Goal: Task Accomplishment & Management: Use online tool/utility

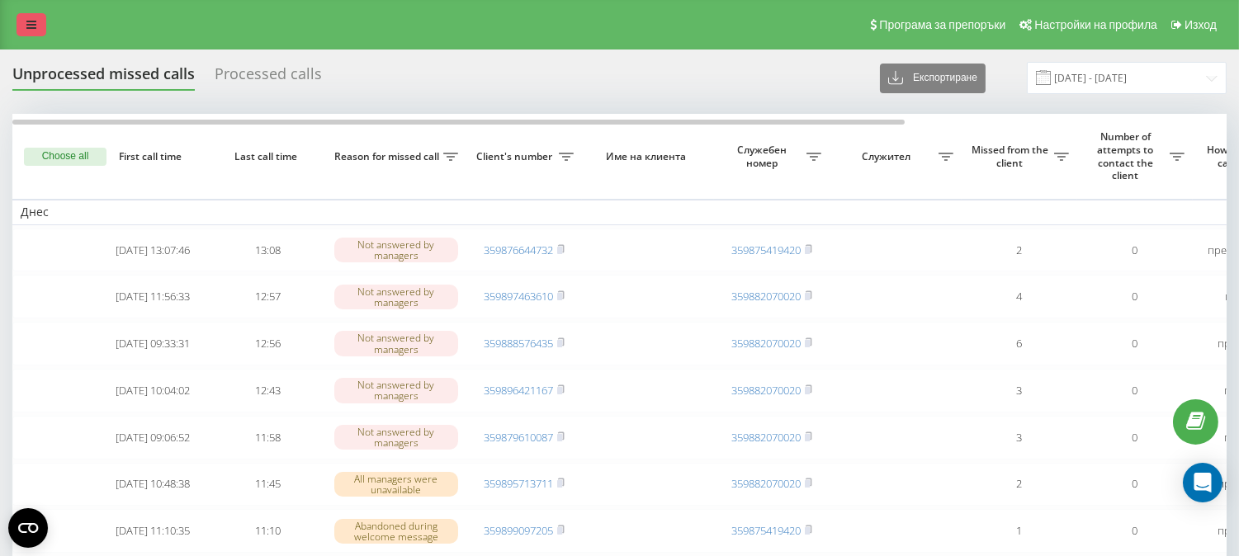
click at [30, 21] on icon at bounding box center [31, 25] width 10 height 12
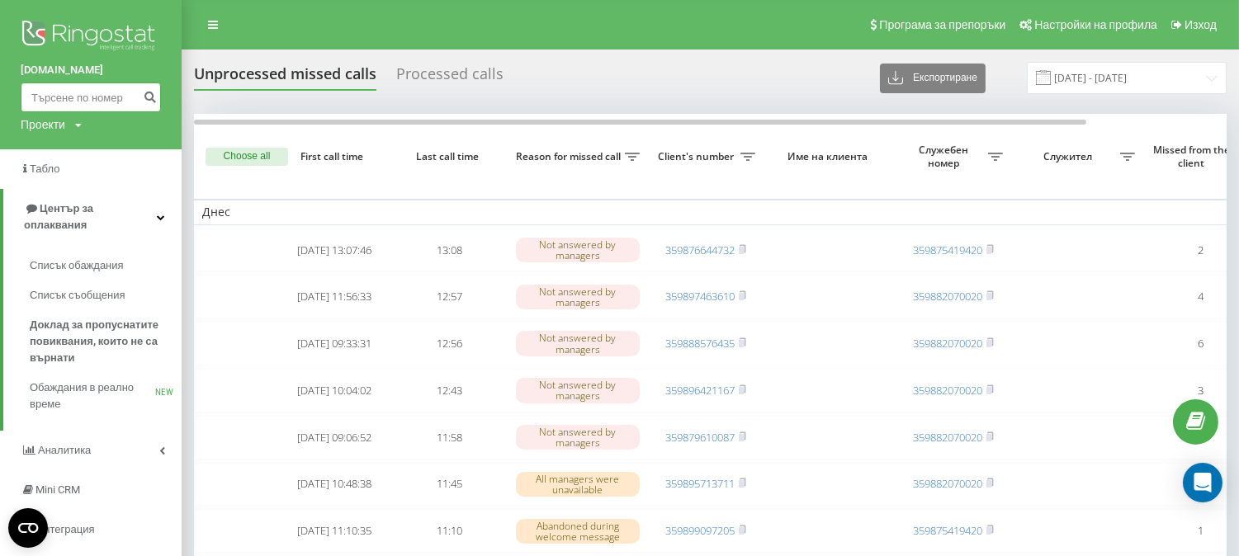
click at [78, 109] on input at bounding box center [91, 98] width 140 height 30
paste input "0893256165"
click at [36, 101] on input "0893256165" at bounding box center [91, 98] width 140 height 30
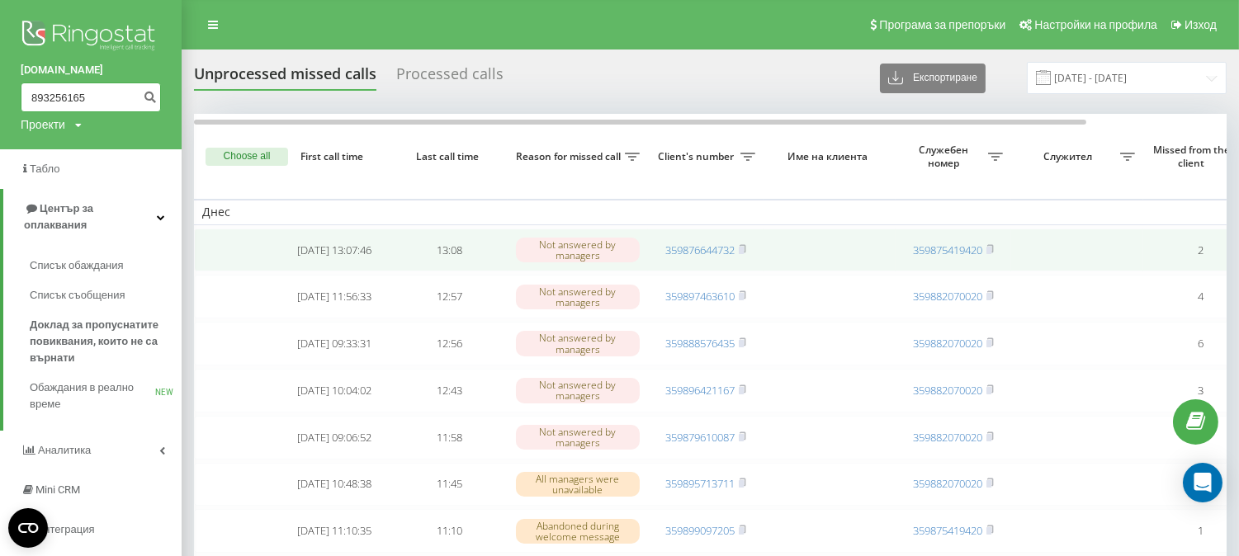
type input "893256165"
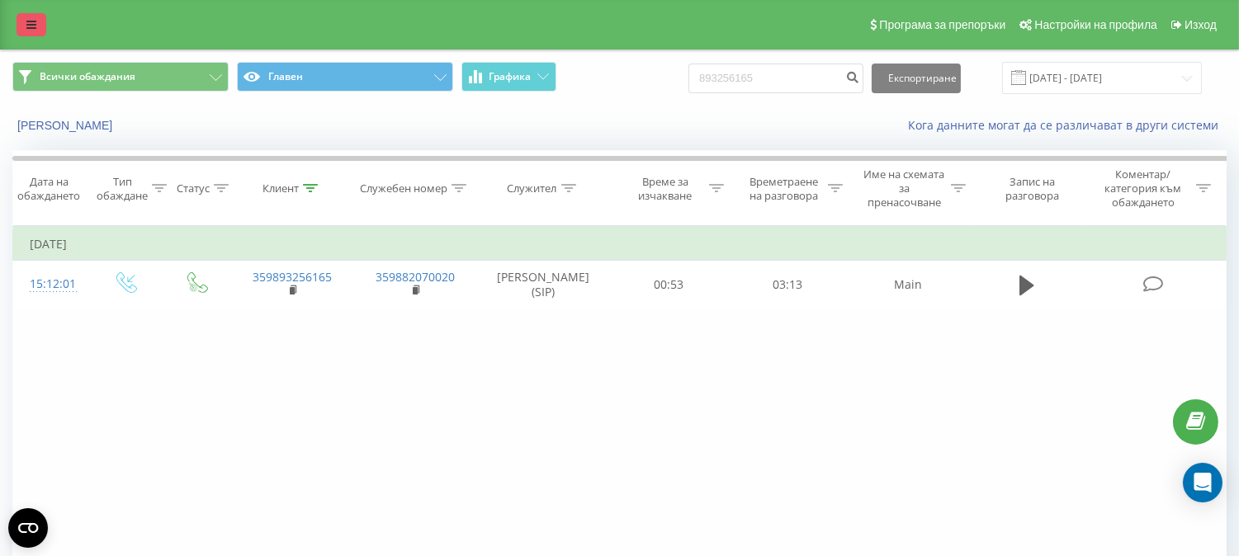
click at [45, 31] on link at bounding box center [32, 24] width 30 height 23
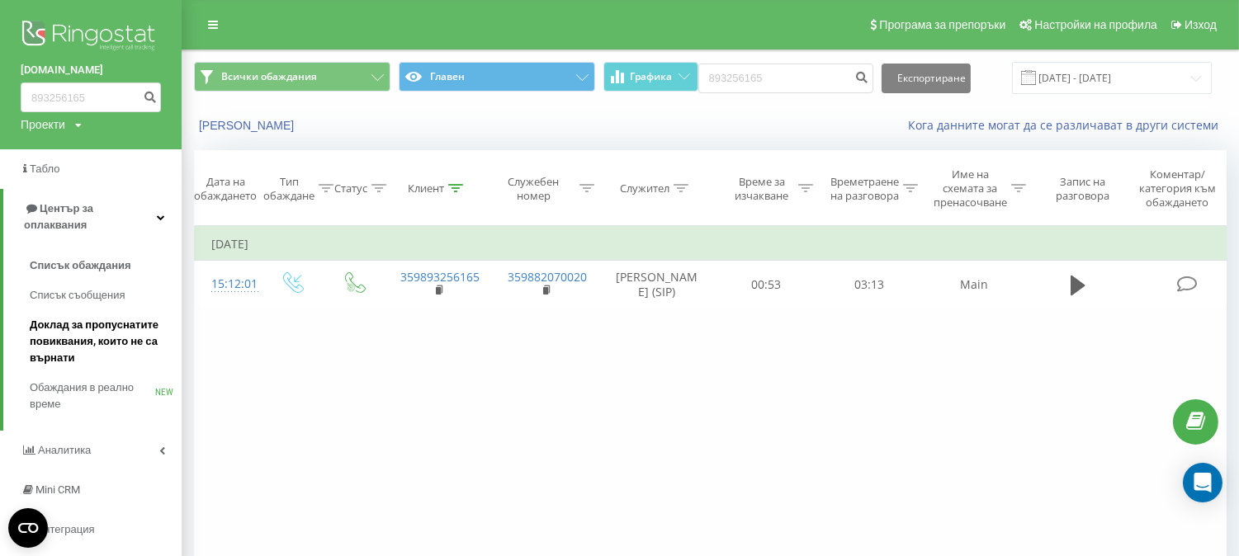
click at [67, 317] on span "Доклад за пропуснатите повиквания, които не са върнати" at bounding box center [102, 342] width 144 height 50
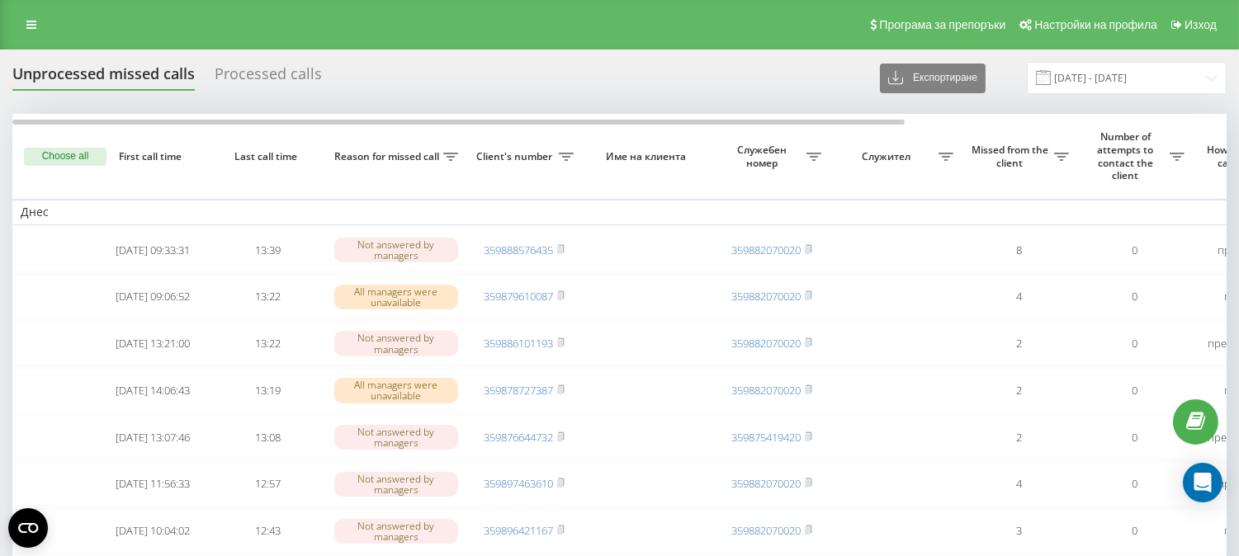
click at [1238, 53] on html "swipe.bg Проекти swipe.bg Табло Център за оплаквания Списък обаждания Списък съ…" at bounding box center [619, 278] width 1239 height 556
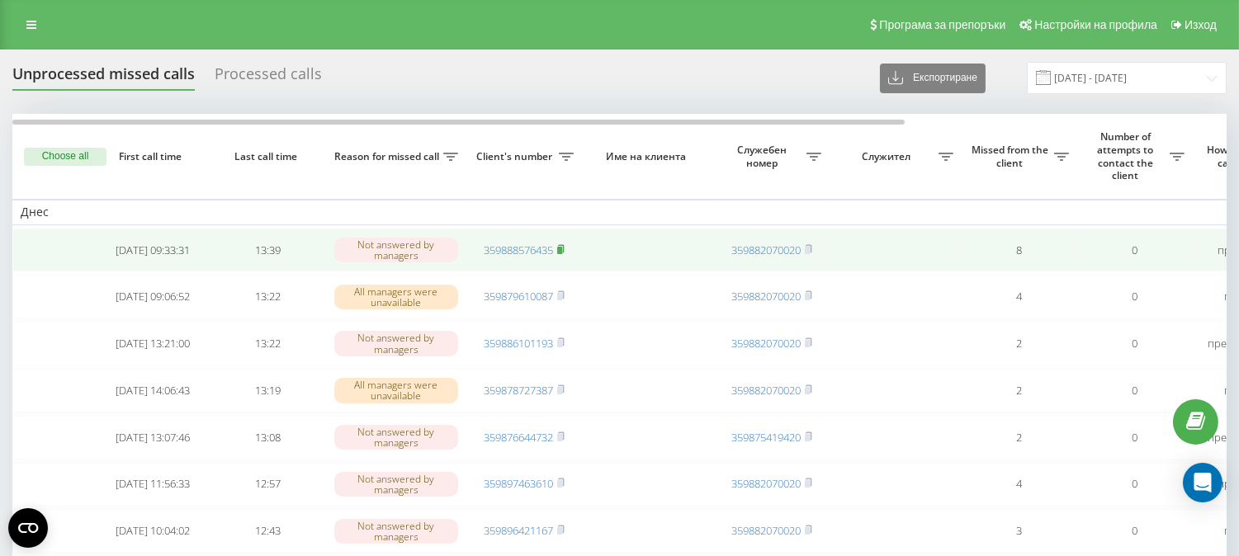
click at [559, 250] on rect at bounding box center [559, 250] width 5 height 7
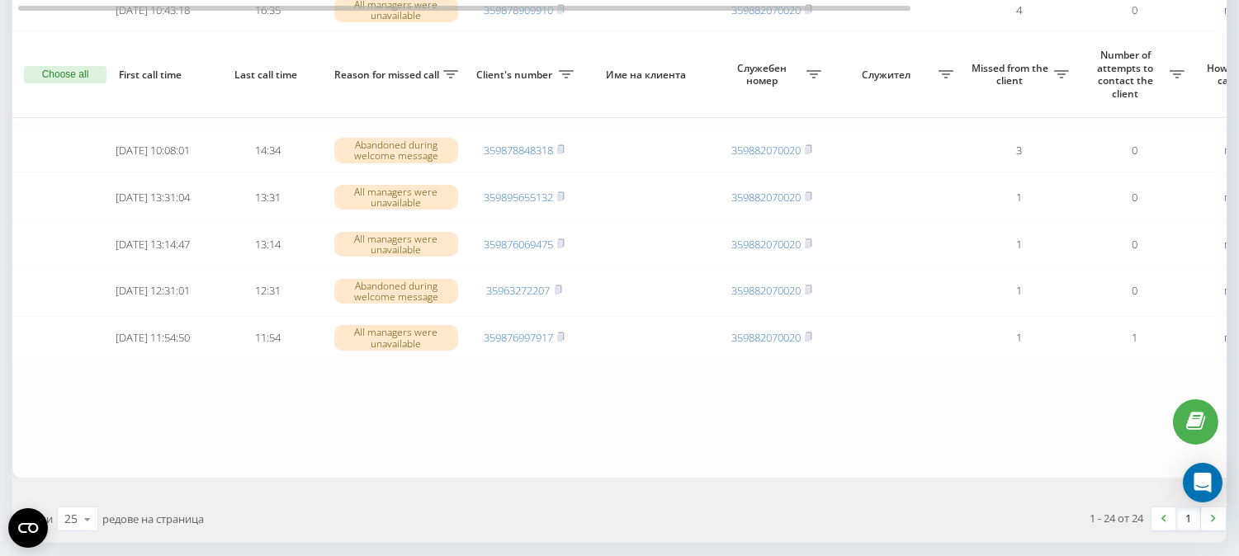
scroll to position [1063, 0]
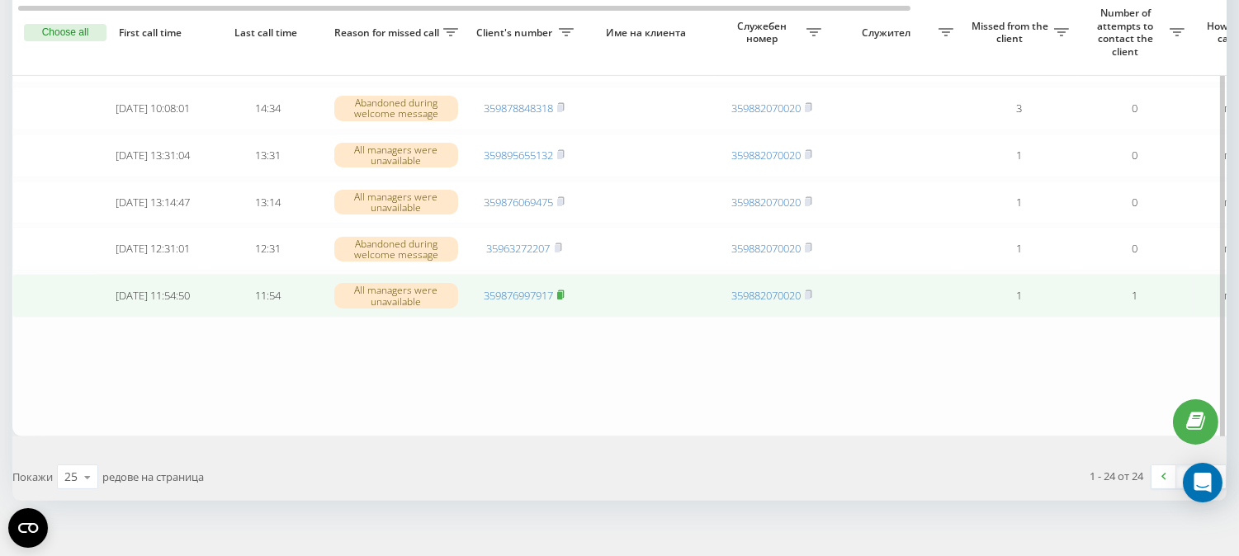
click at [562, 300] on rect at bounding box center [559, 295] width 5 height 7
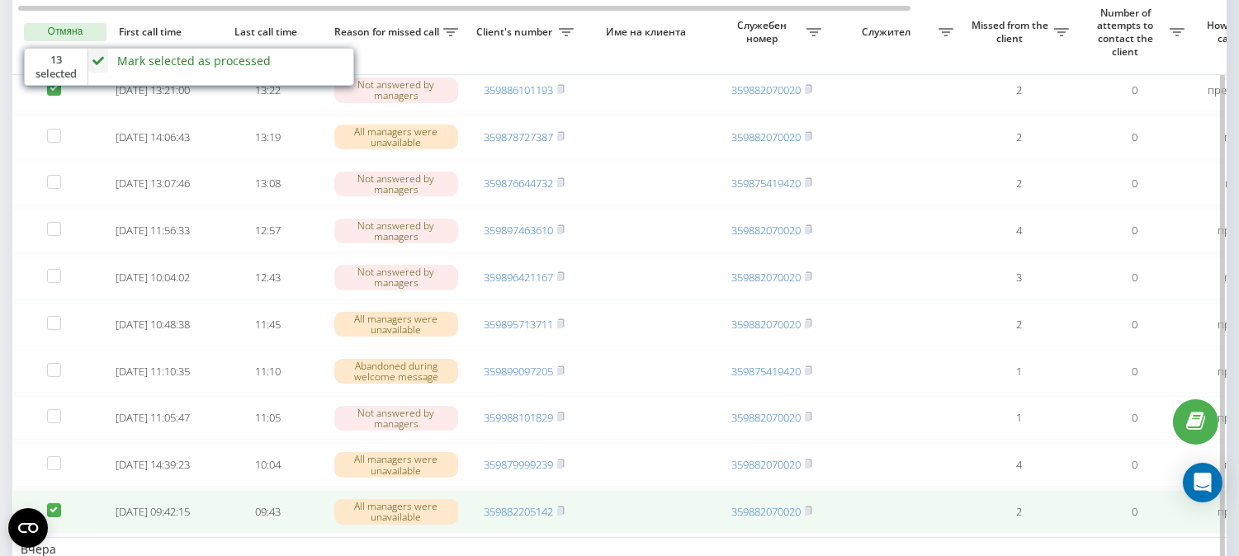
click at [59, 503] on label at bounding box center [54, 503] width 14 height 0
checkbox input "false"
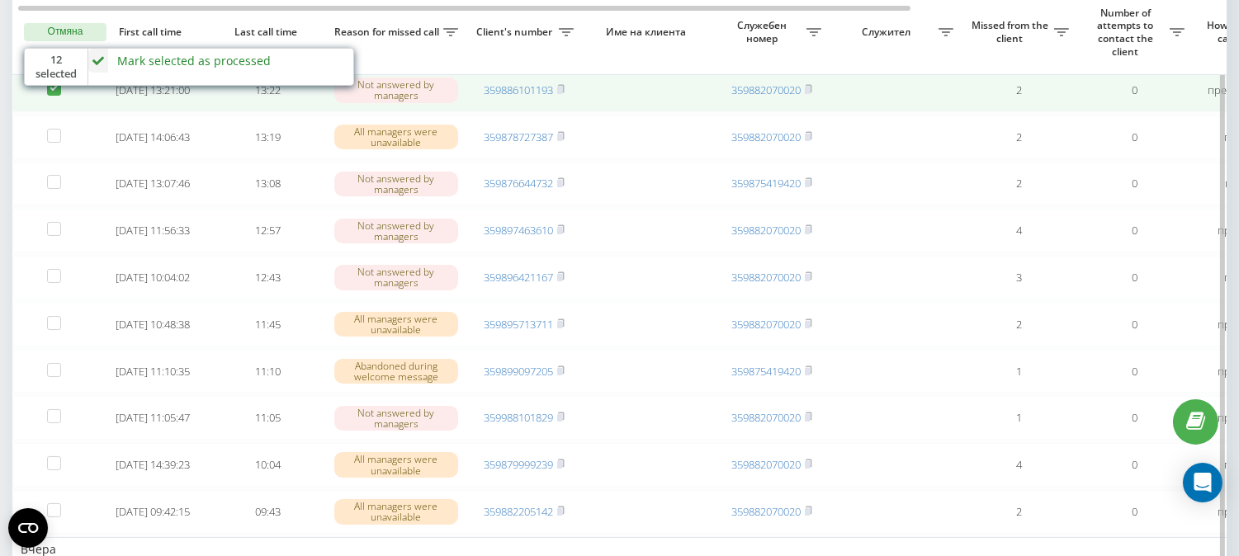
click at [53, 82] on label at bounding box center [54, 82] width 14 height 0
checkbox input "false"
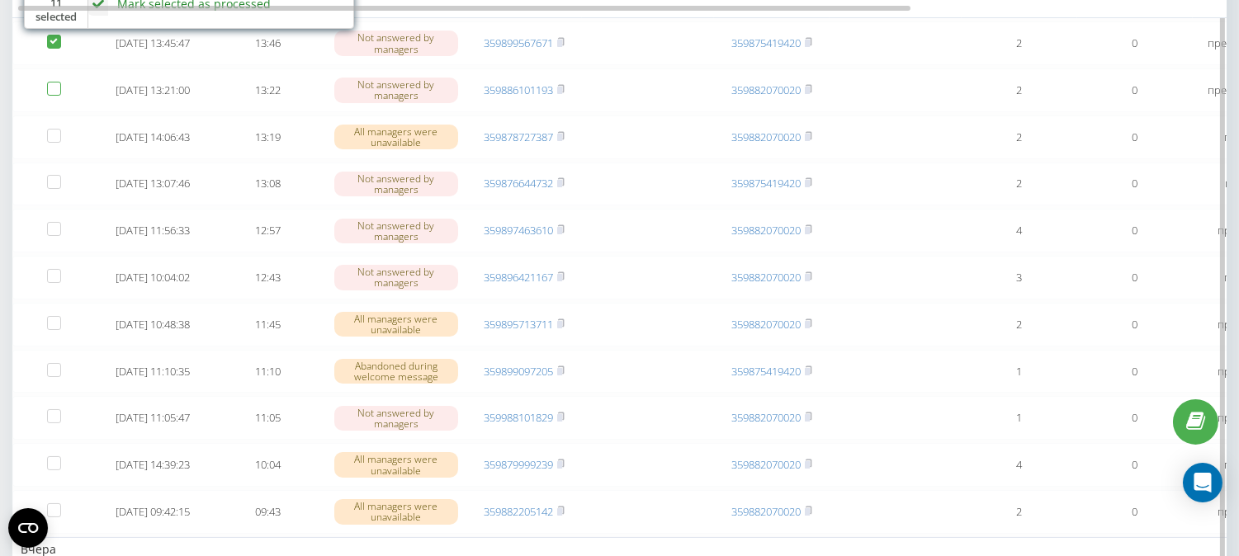
scroll to position [92, 0]
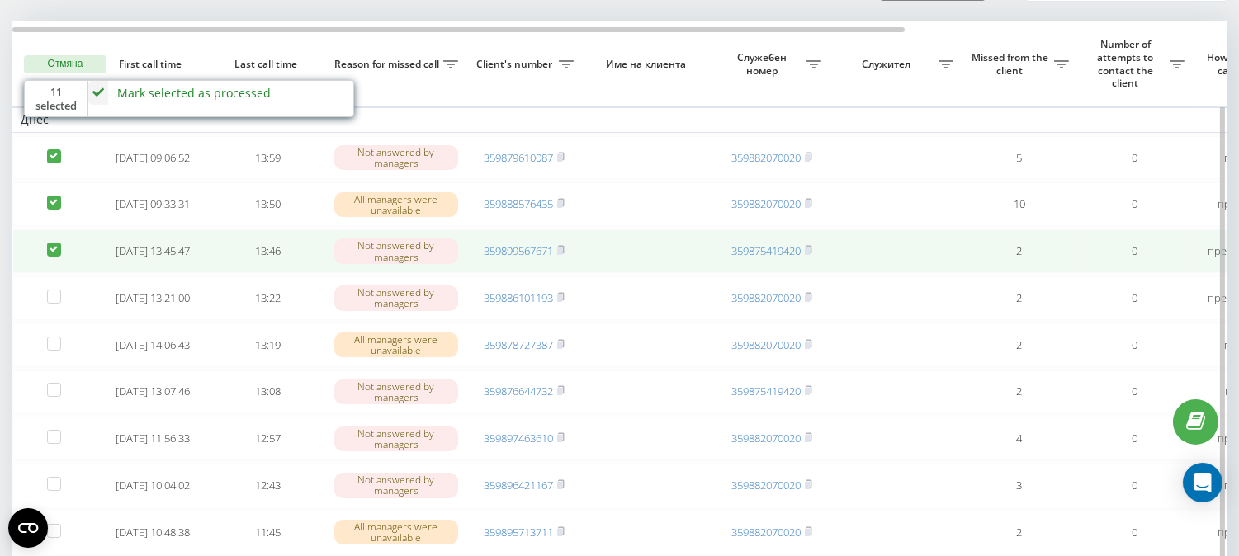
drag, startPoint x: 54, startPoint y: 251, endPoint x: 58, endPoint y: 236, distance: 15.2
click at [54, 243] on label at bounding box center [54, 243] width 14 height 0
checkbox input "false"
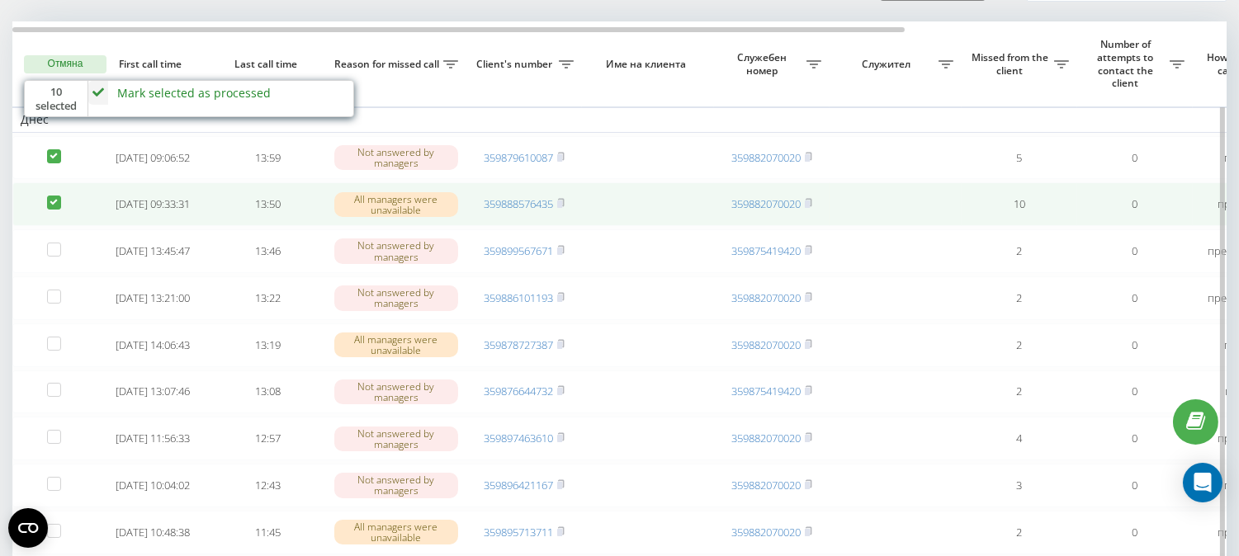
click at [53, 196] on label at bounding box center [54, 196] width 14 height 0
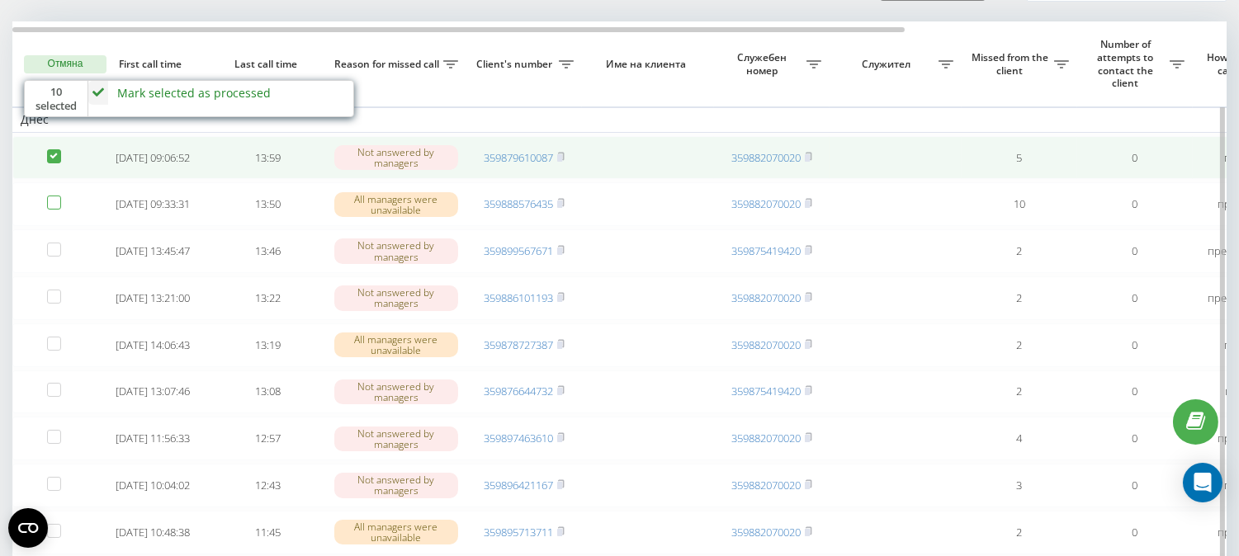
checkbox input "false"
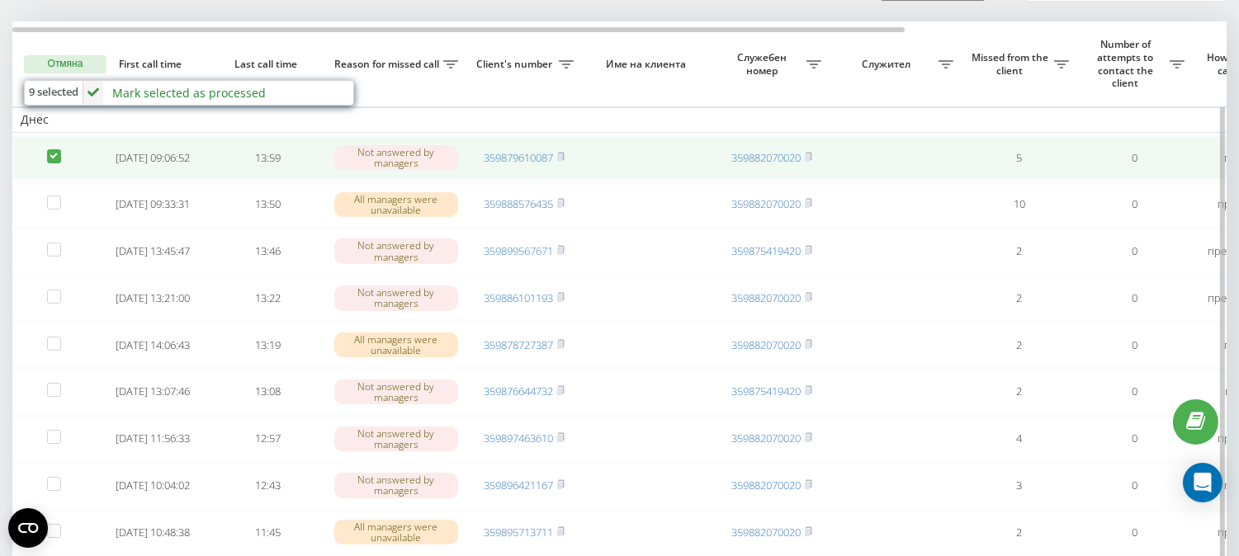
click at [56, 149] on label at bounding box center [54, 149] width 14 height 0
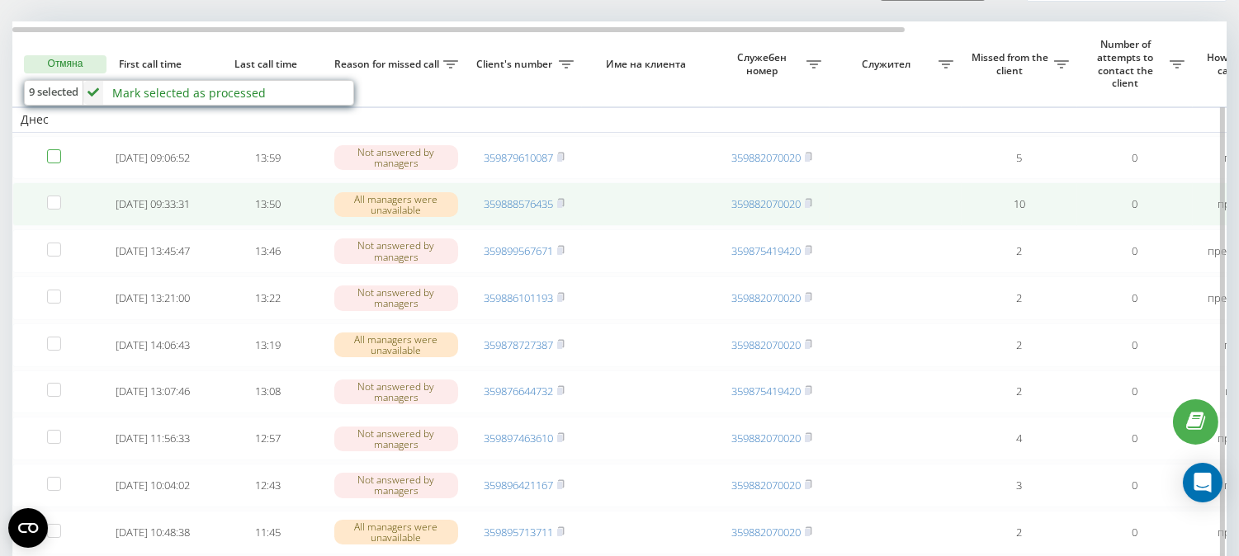
checkbox input "false"
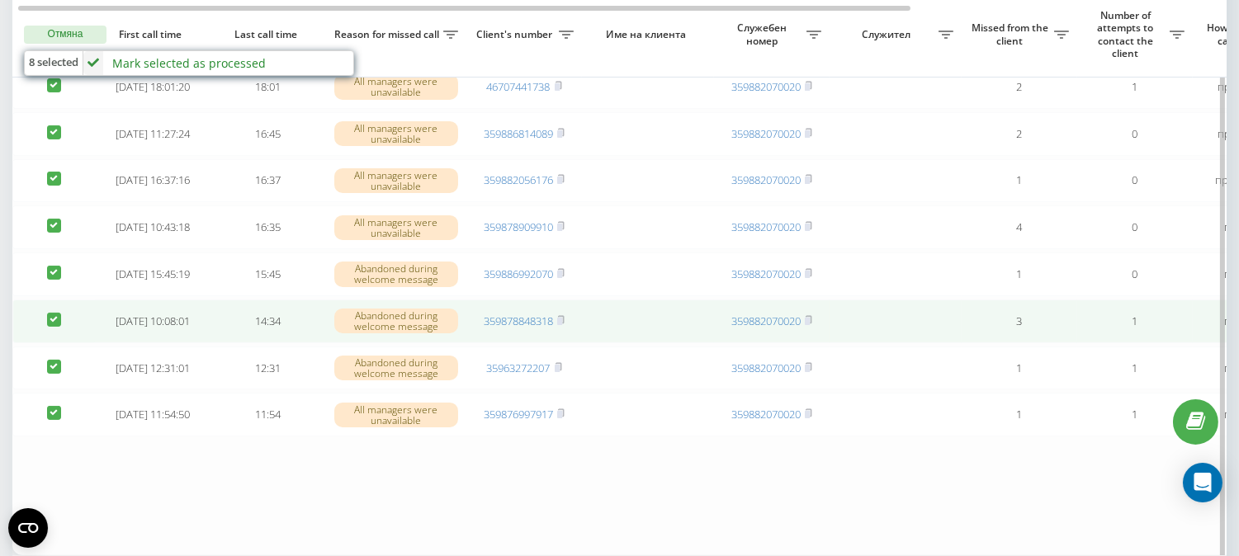
scroll to position [803, 0]
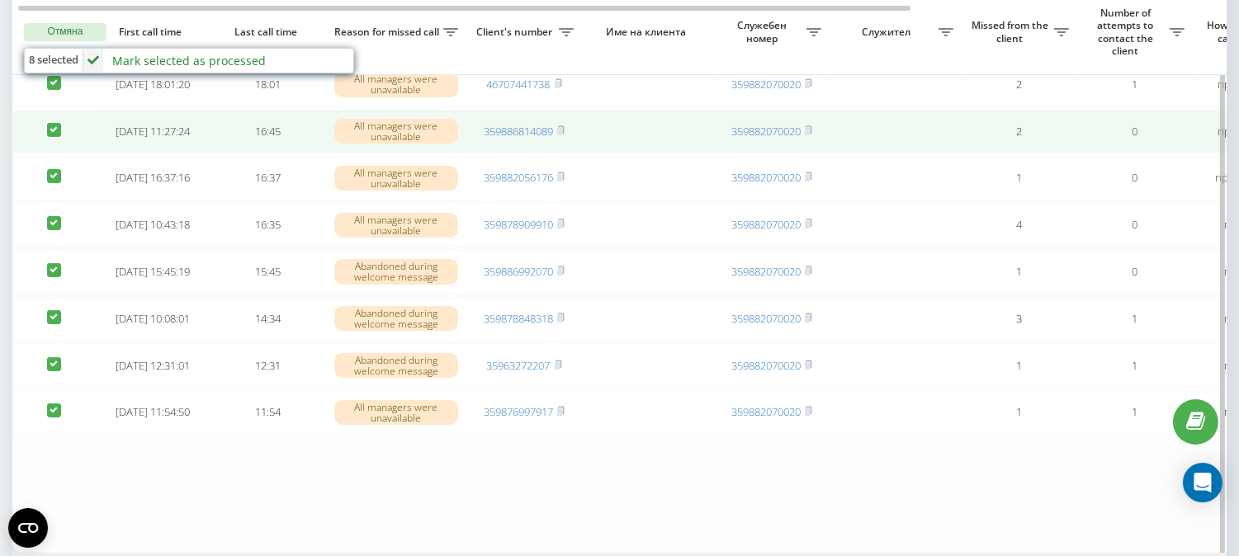
click at [50, 123] on label at bounding box center [54, 123] width 14 height 0
checkbox input "false"
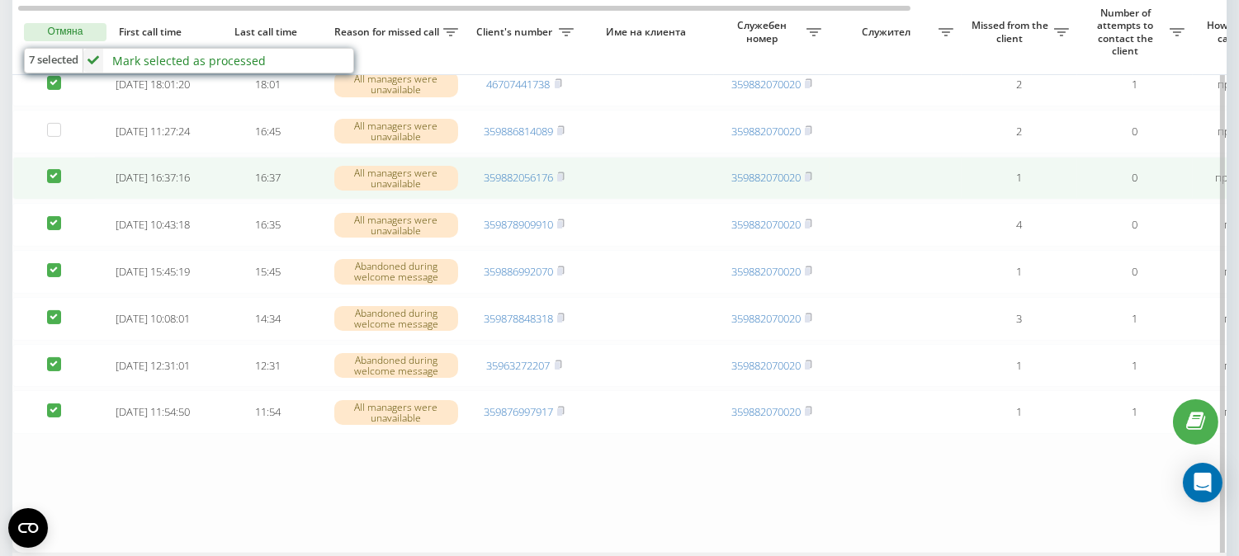
click at [50, 169] on label at bounding box center [54, 169] width 14 height 0
checkbox input "false"
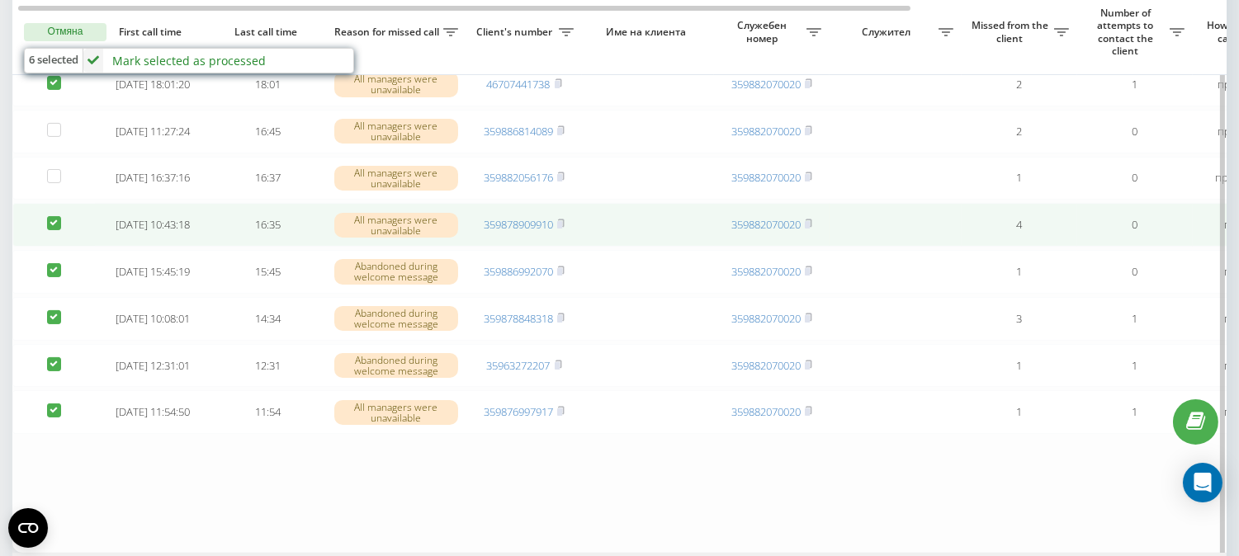
click at [51, 216] on label at bounding box center [54, 216] width 14 height 0
checkbox input "false"
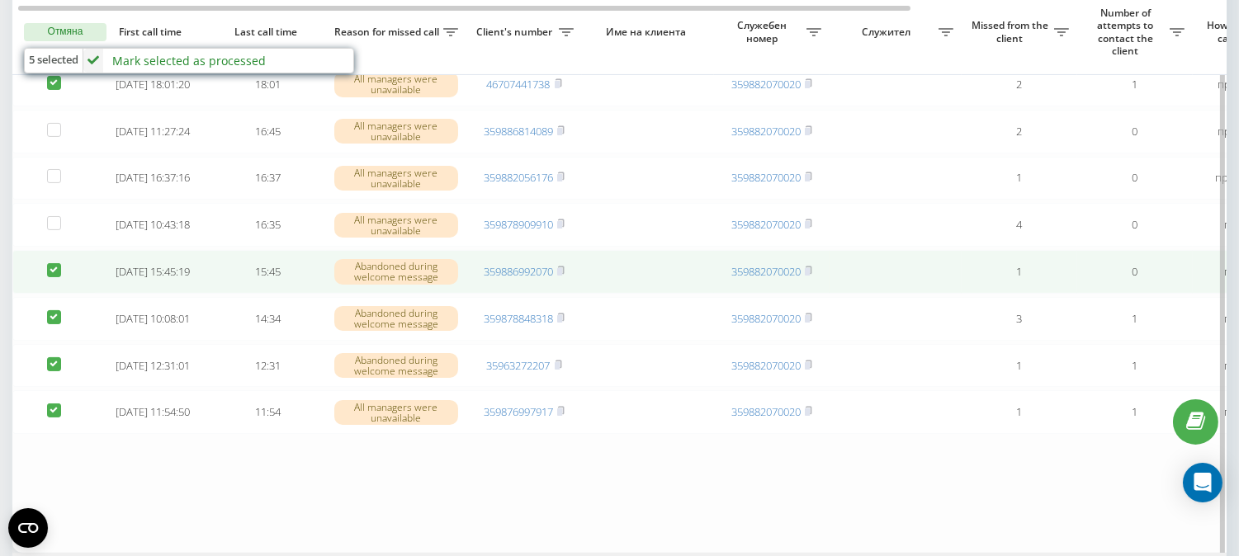
click at [58, 263] on label at bounding box center [54, 263] width 14 height 0
checkbox input "false"
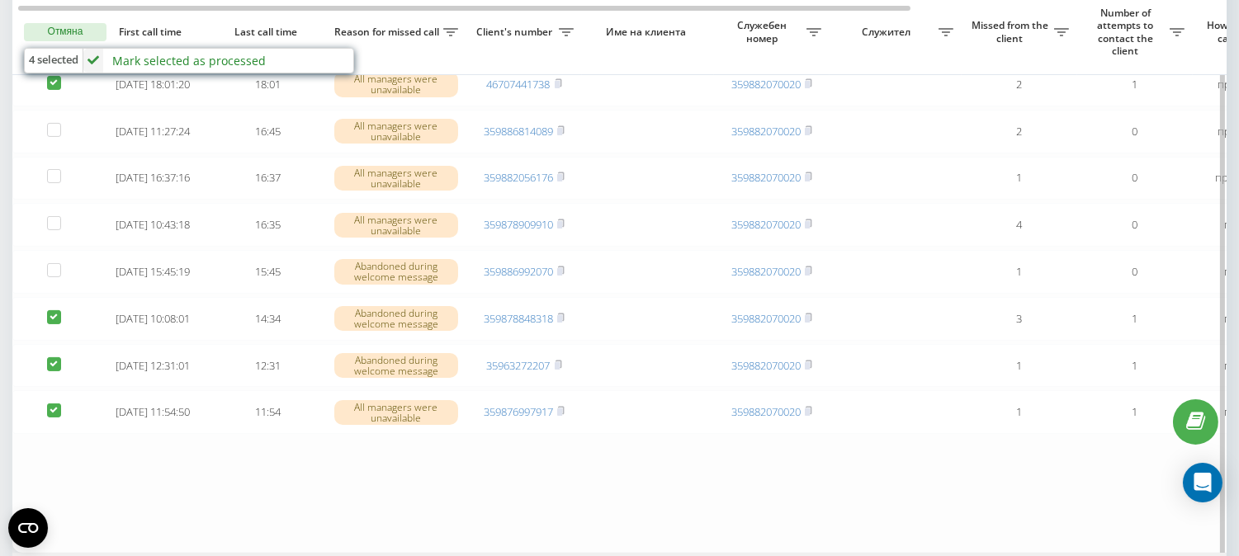
click at [187, 61] on div "Mark selected as processed" at bounding box center [188, 61] width 153 height 16
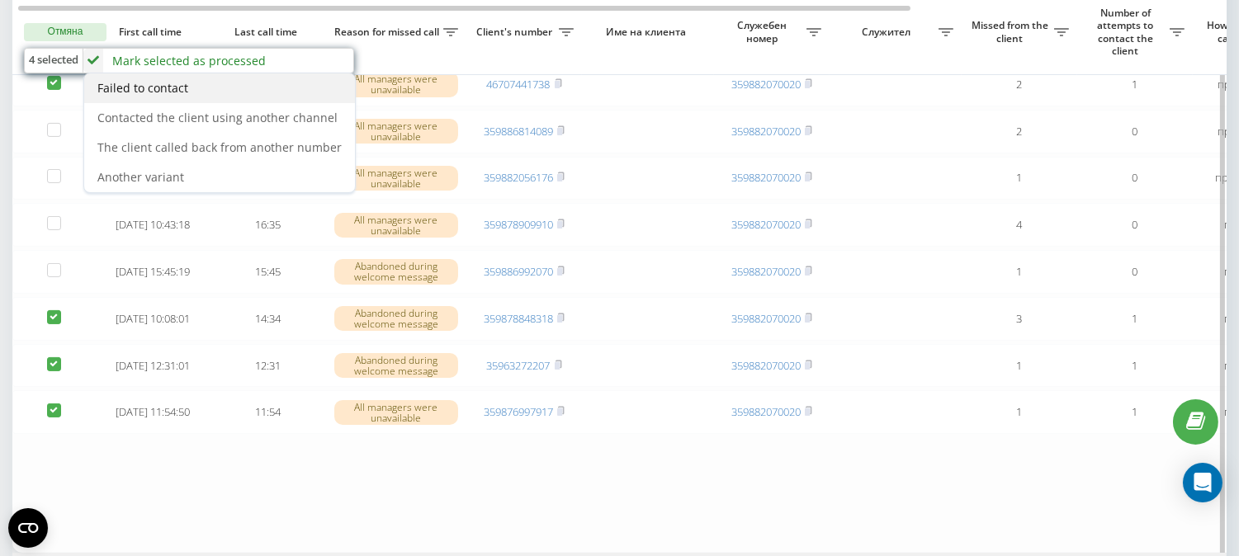
click at [223, 92] on div "Failed to contact" at bounding box center [219, 88] width 271 height 30
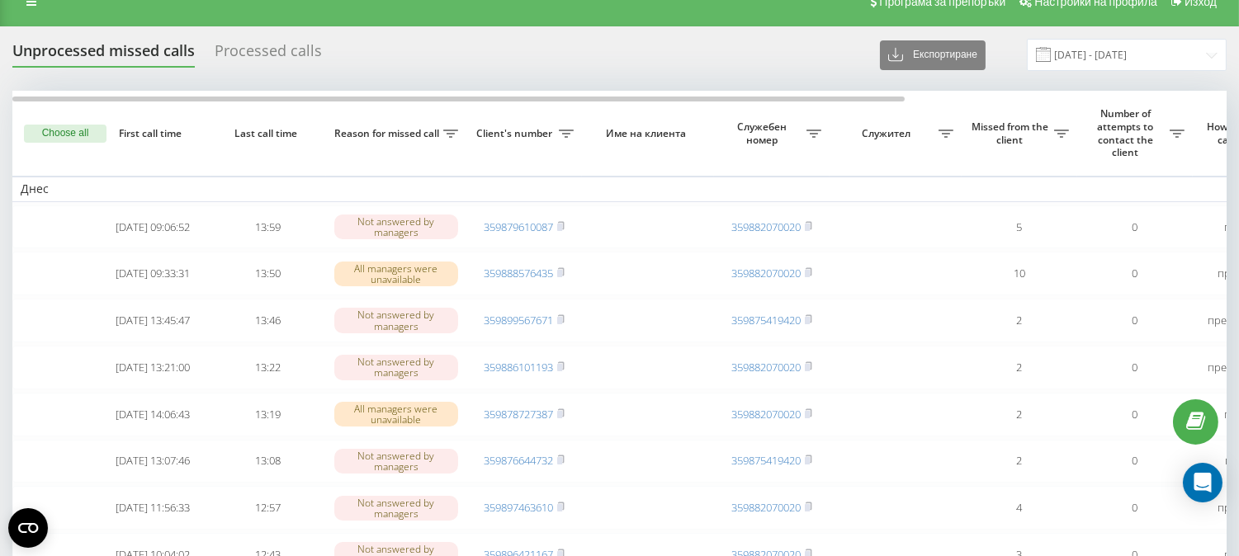
scroll to position [0, 0]
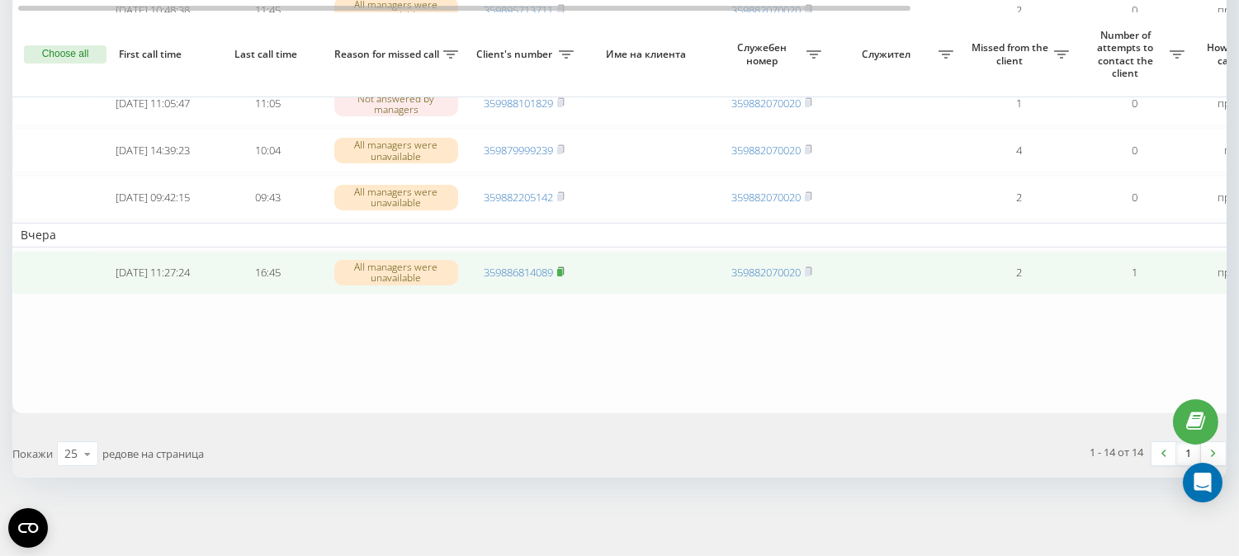
click at [564, 276] on icon at bounding box center [560, 272] width 7 height 10
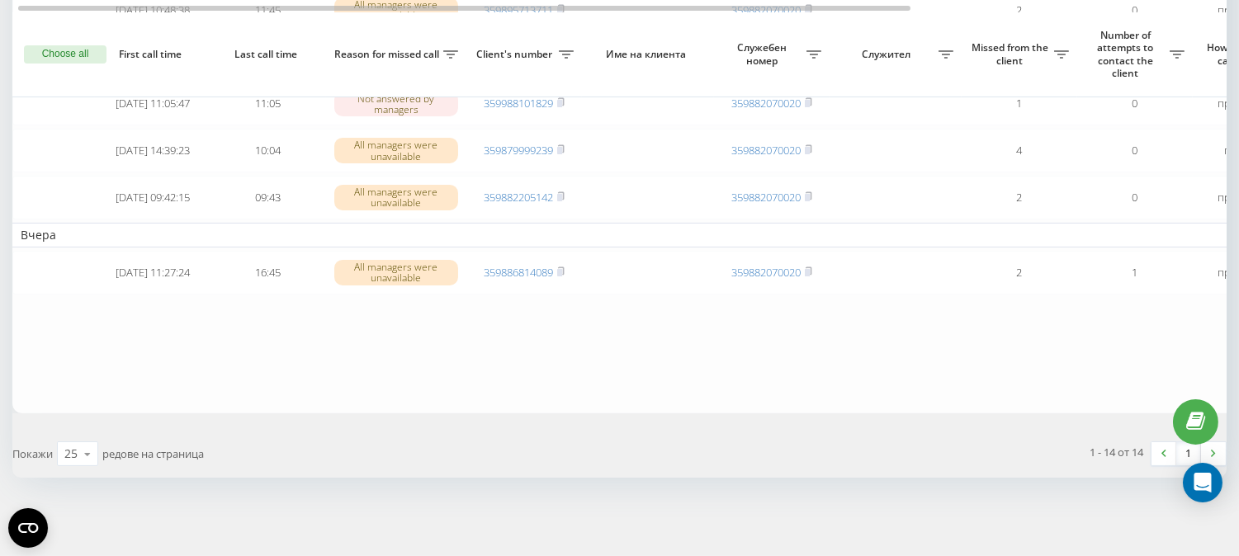
click at [55, 45] on button "Choose all" at bounding box center [65, 54] width 83 height 18
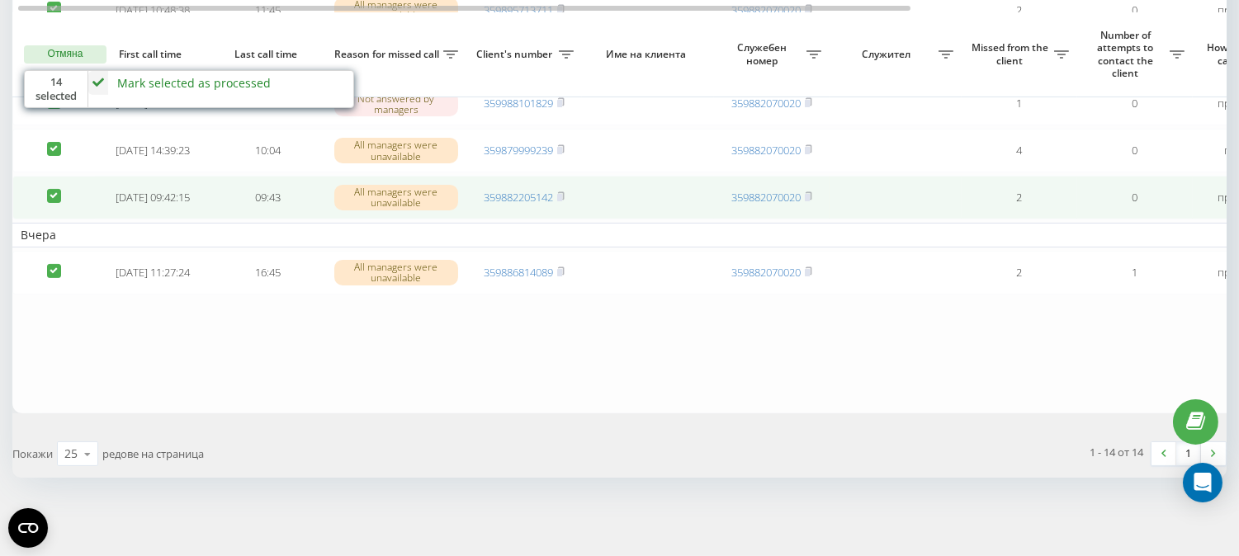
click at [54, 189] on label at bounding box center [54, 189] width 14 height 0
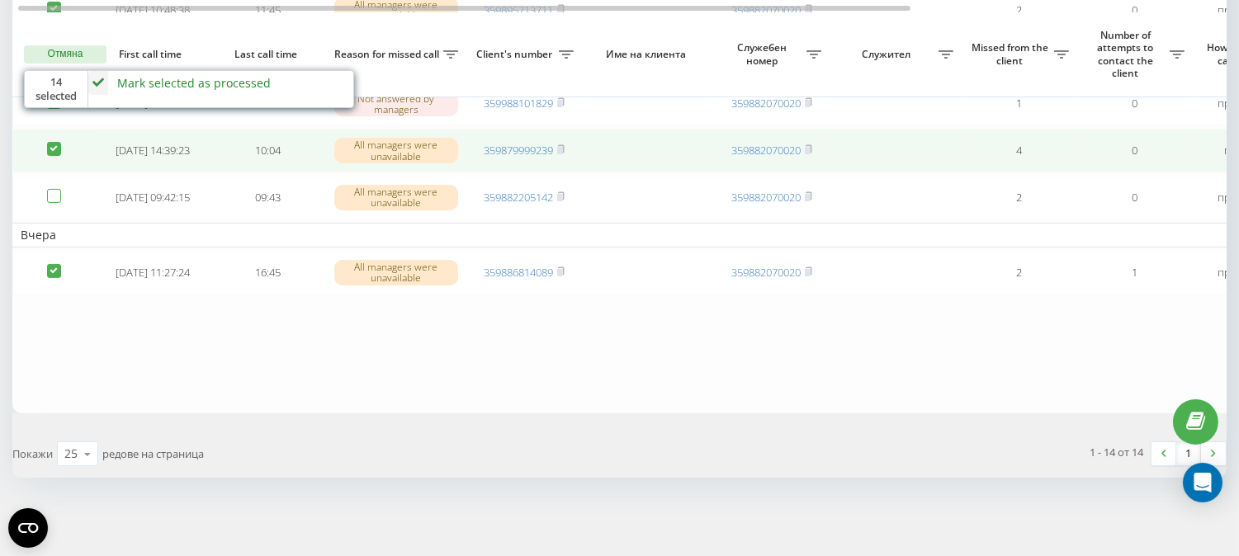
checkbox input "false"
click at [53, 142] on label at bounding box center [54, 142] width 14 height 0
checkbox input "false"
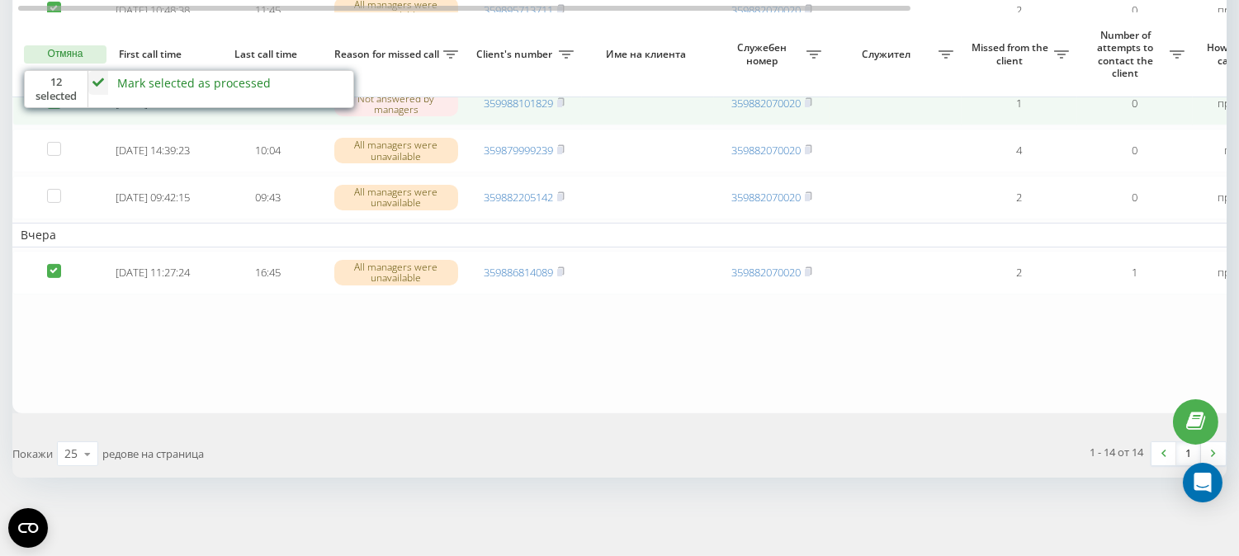
click at [53, 95] on label at bounding box center [54, 95] width 14 height 0
checkbox input "false"
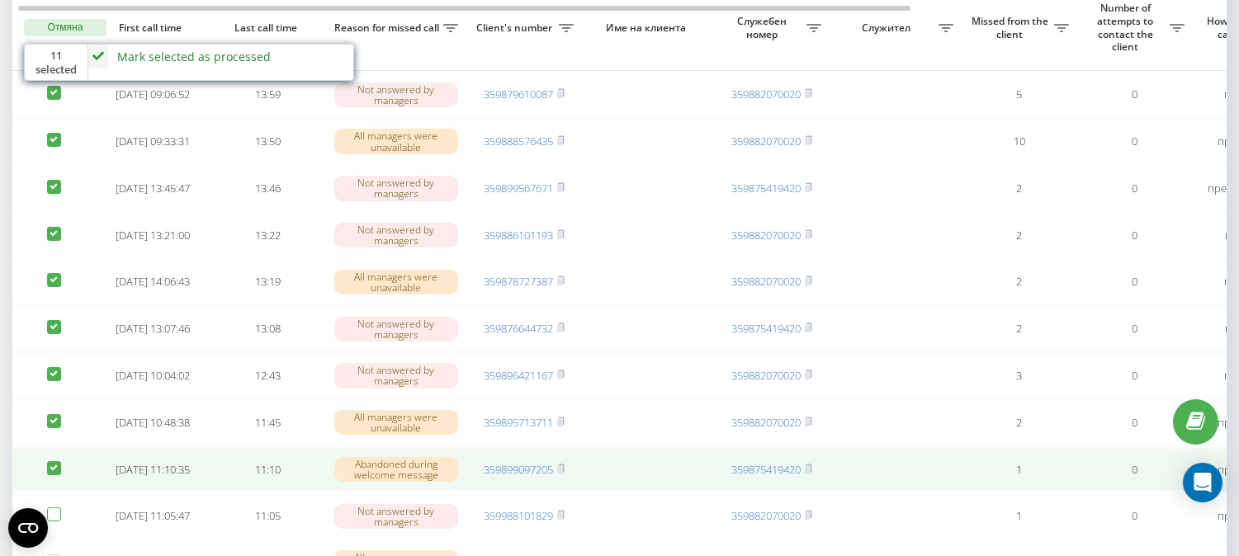
scroll to position [198, 0]
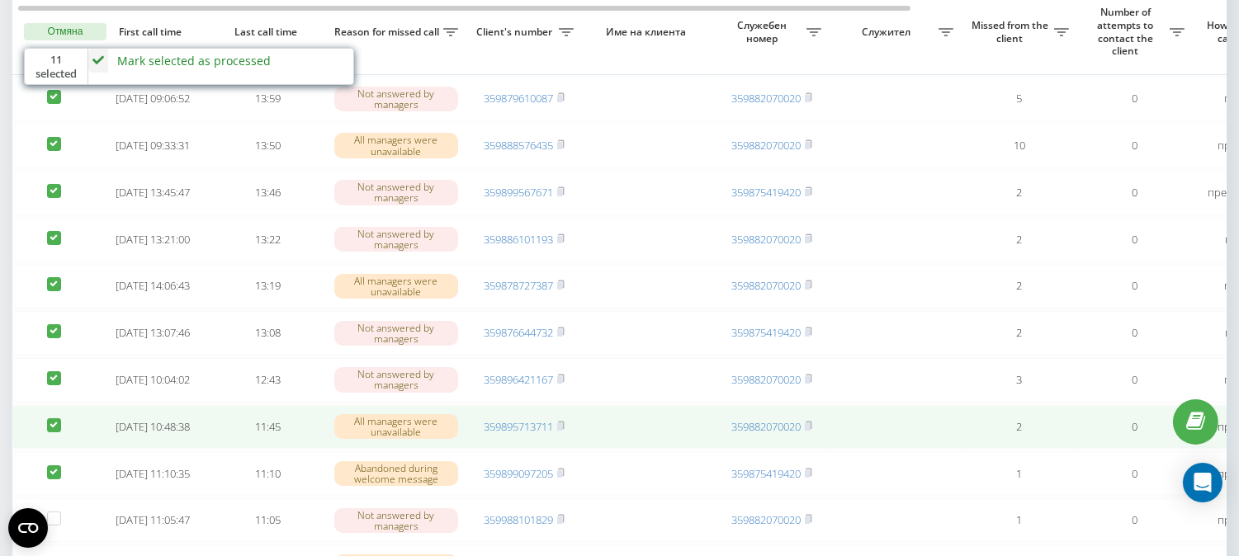
drag, startPoint x: 59, startPoint y: 495, endPoint x: 59, endPoint y: 446, distance: 49.5
click at [59, 465] on label at bounding box center [54, 465] width 14 height 0
checkbox input "false"
click at [59, 418] on label at bounding box center [54, 418] width 14 height 0
checkbox input "false"
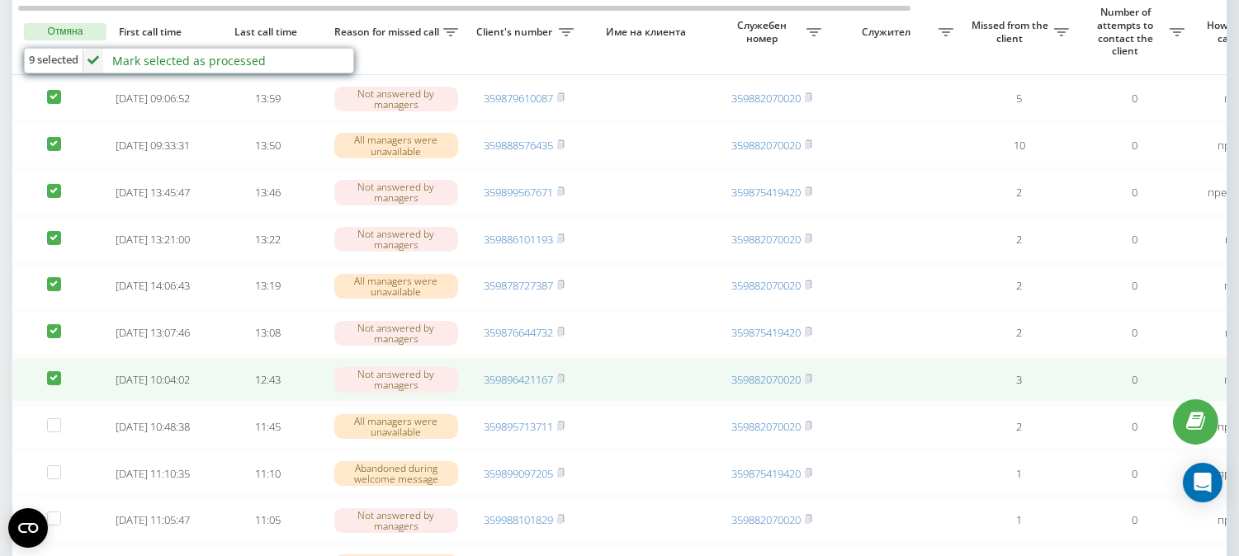
click at [50, 371] on label at bounding box center [54, 371] width 14 height 0
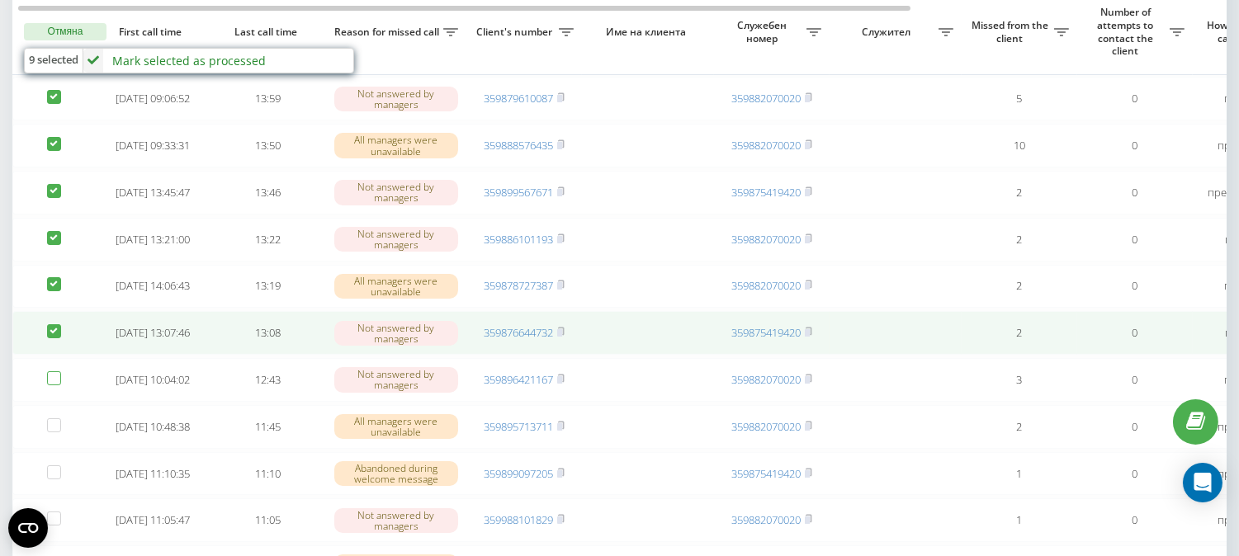
checkbox input "false"
click at [51, 324] on label at bounding box center [54, 324] width 14 height 0
checkbox input "false"
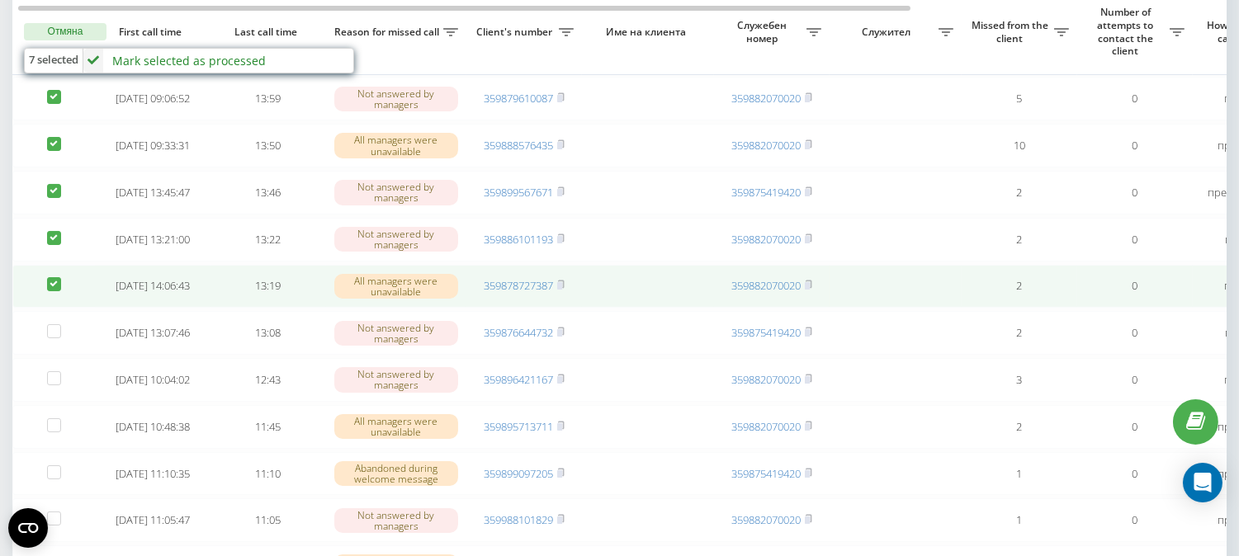
click at [59, 277] on label at bounding box center [54, 277] width 14 height 0
checkbox input "false"
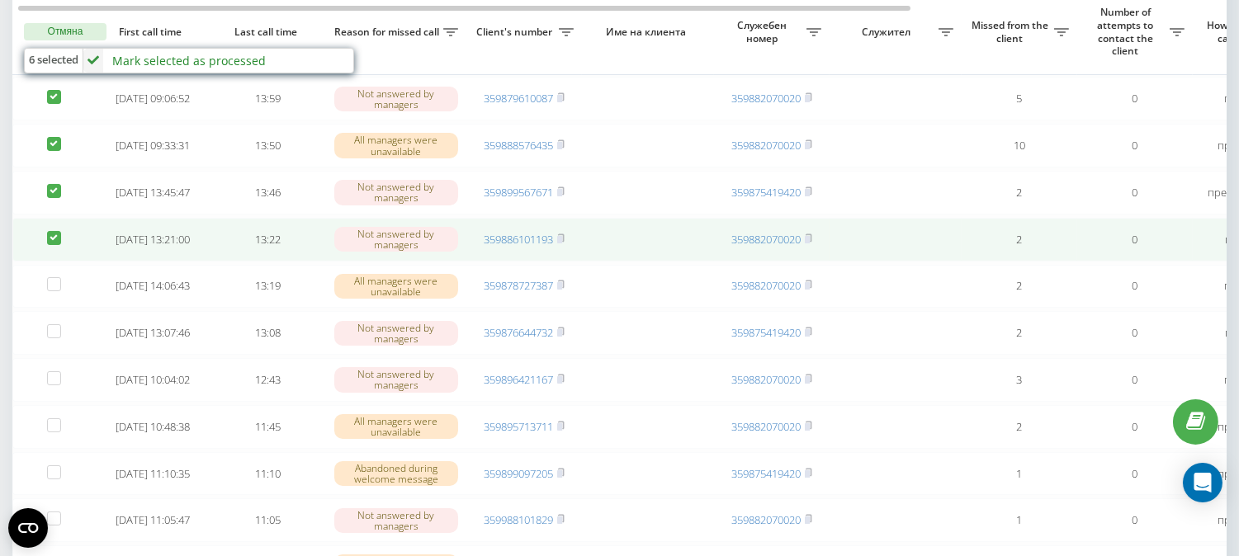
click at [59, 231] on label at bounding box center [54, 231] width 14 height 0
checkbox input "false"
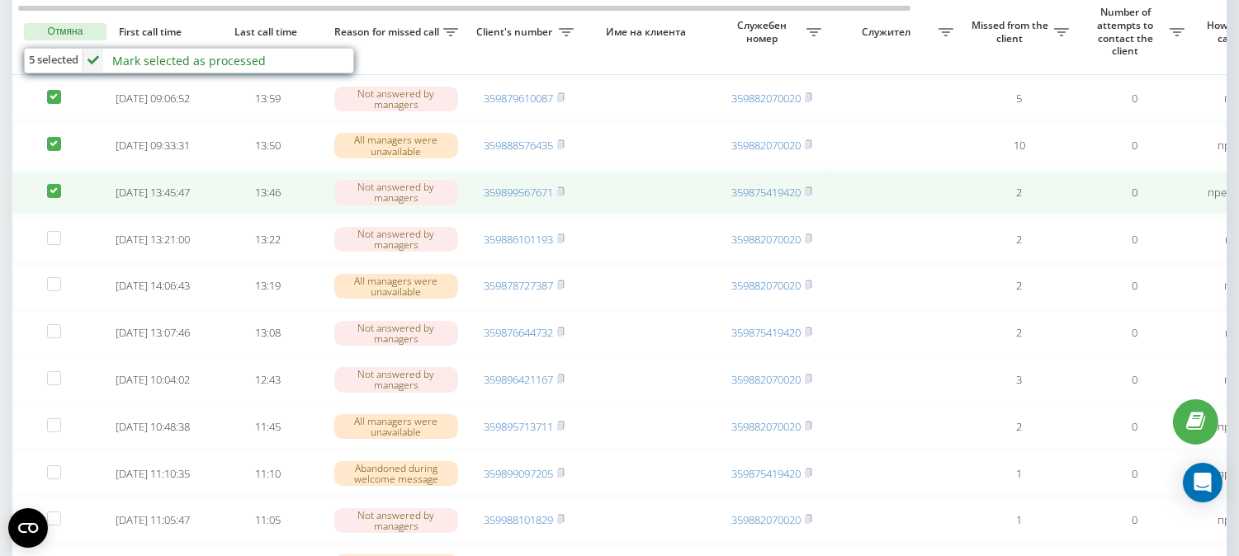
click at [51, 178] on td at bounding box center [53, 193] width 83 height 44
click at [52, 188] on td at bounding box center [53, 193] width 83 height 44
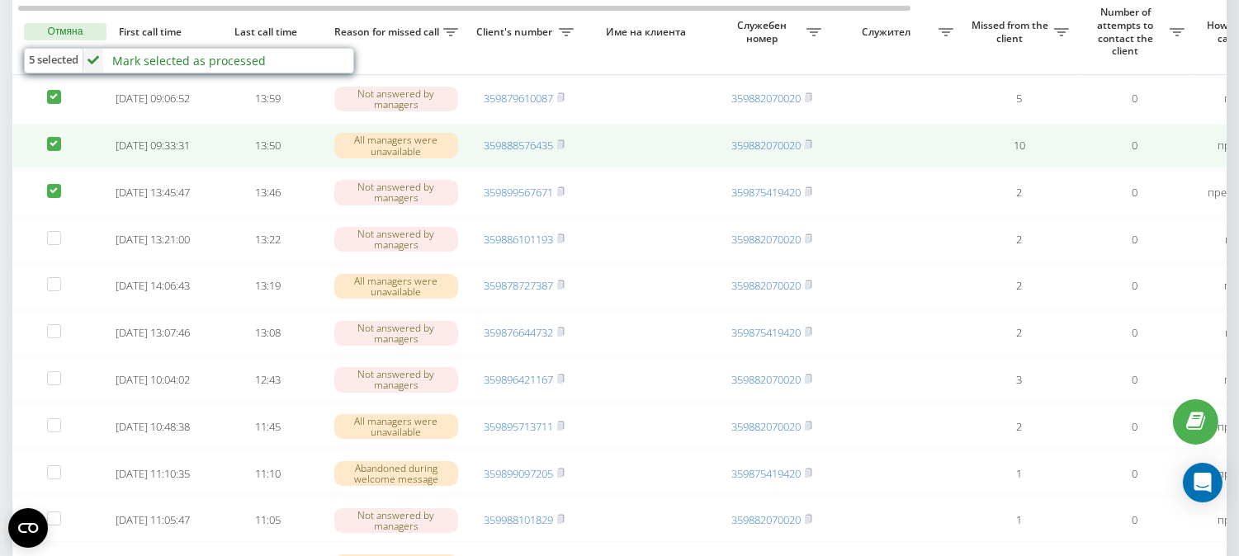
click at [53, 137] on label at bounding box center [54, 137] width 14 height 0
checkbox input "false"
drag, startPoint x: 50, startPoint y: 195, endPoint x: 61, endPoint y: 142, distance: 54.1
click at [50, 184] on label at bounding box center [54, 184] width 14 height 0
checkbox input "false"
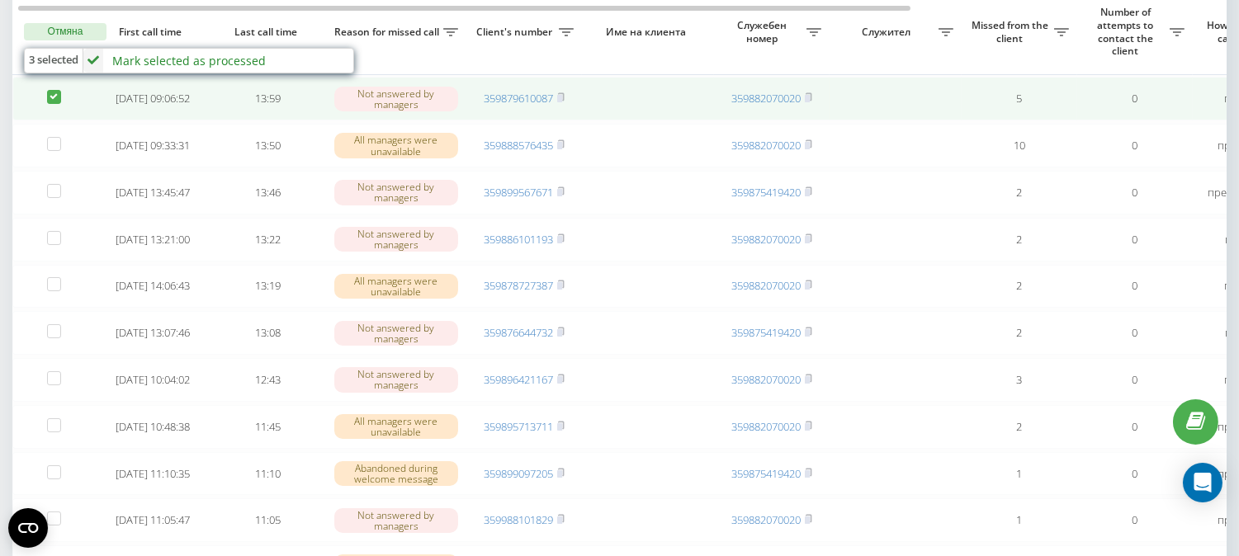
click at [56, 90] on label at bounding box center [54, 90] width 14 height 0
checkbox input "false"
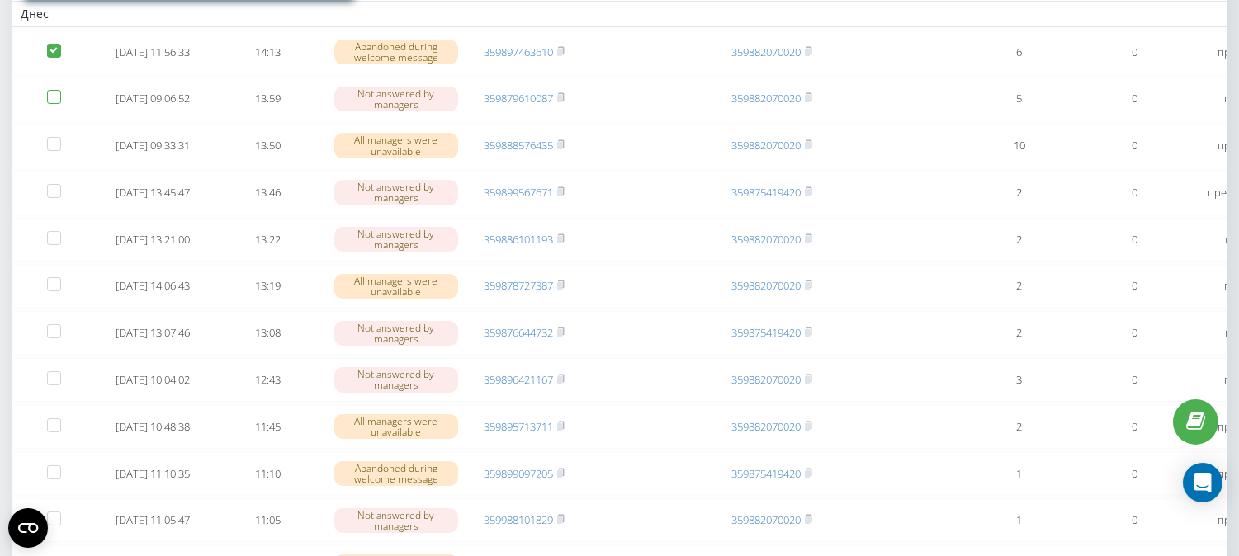
scroll to position [52, 0]
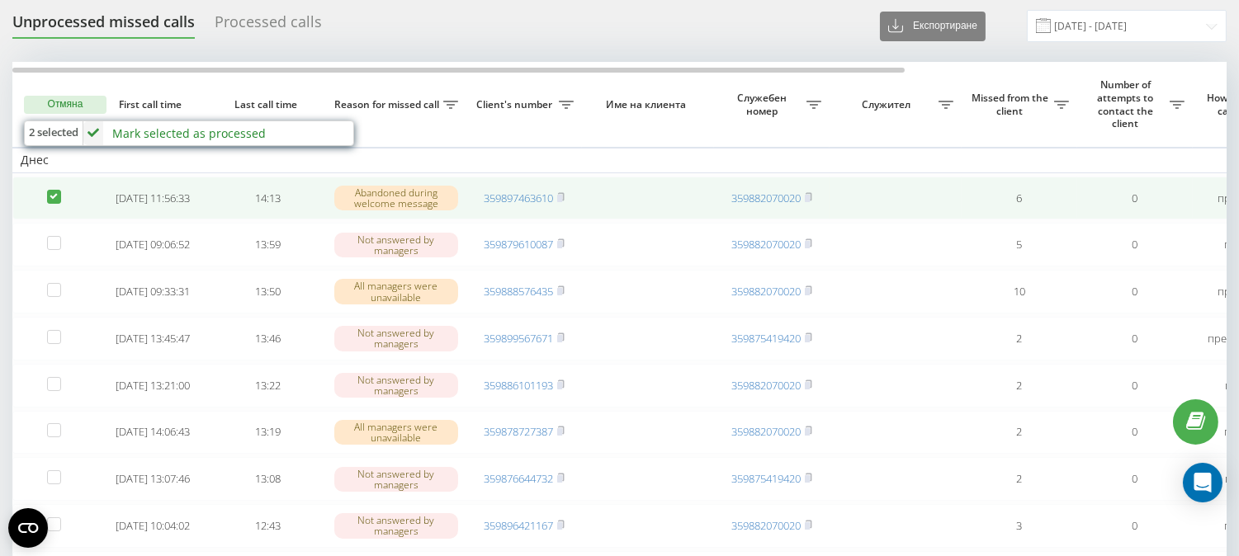
click at [52, 190] on label at bounding box center [54, 190] width 14 height 0
checkbox input "false"
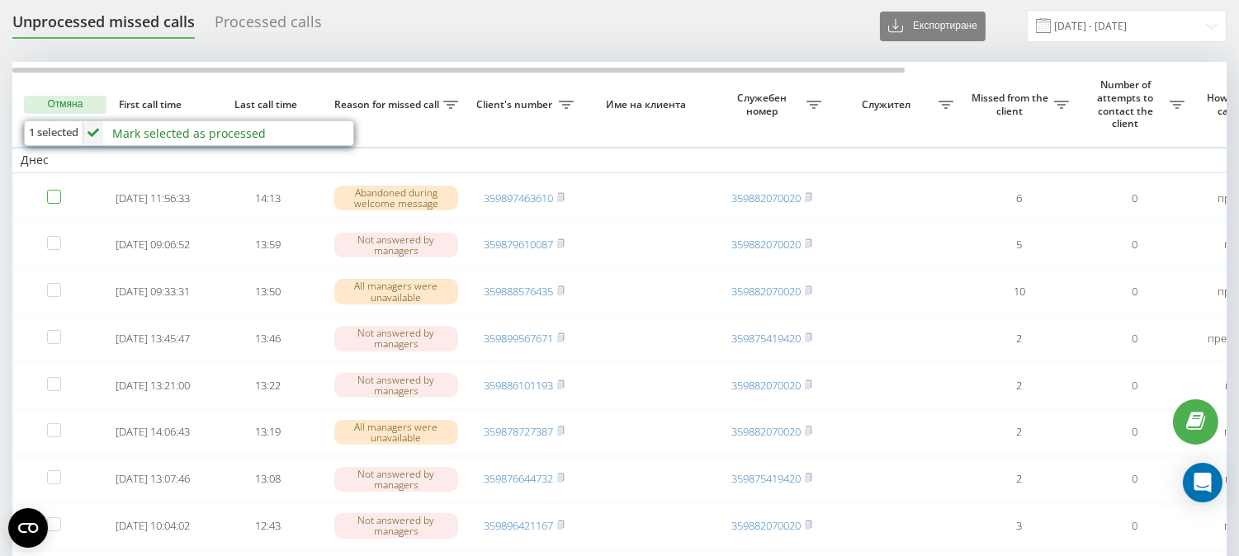
scroll to position [4, 0]
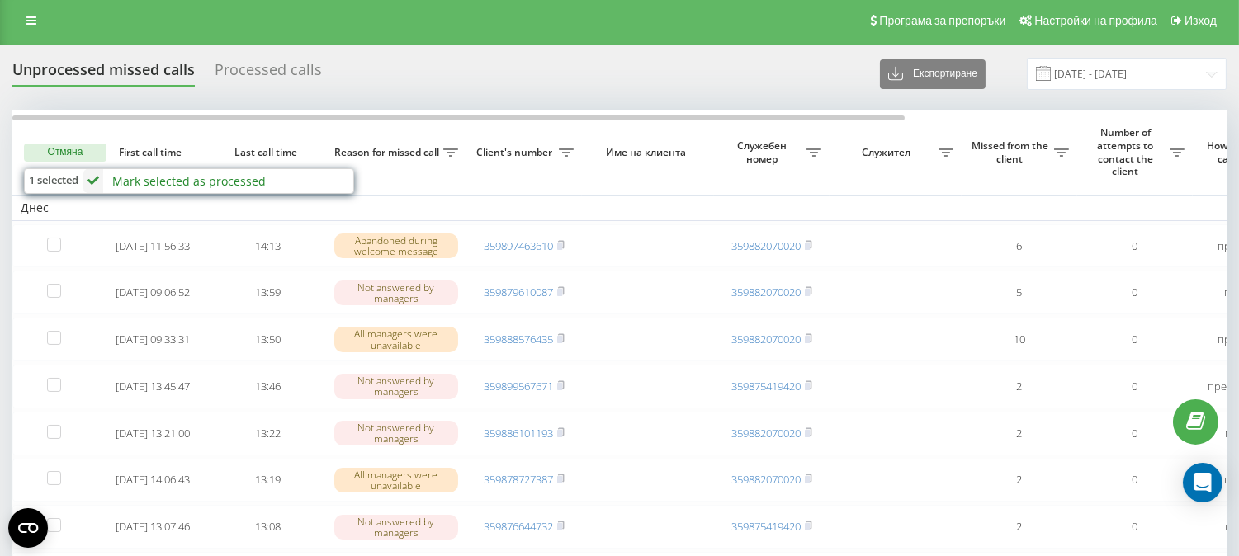
click at [193, 173] on div "Mark selected as processed" at bounding box center [188, 181] width 153 height 16
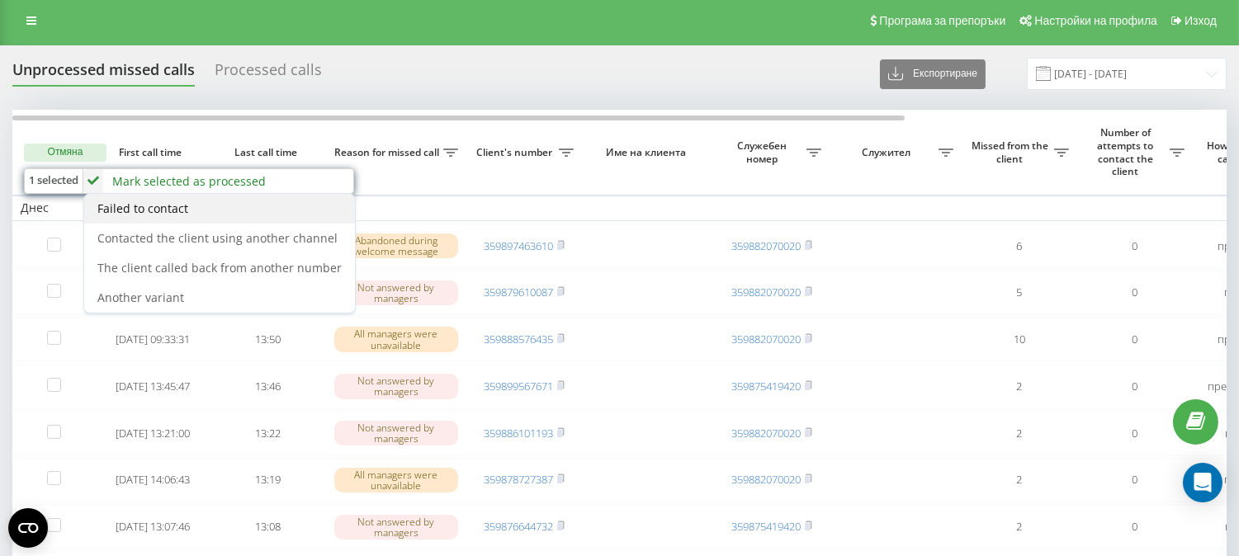
click at [190, 212] on div "Failed to contact" at bounding box center [219, 209] width 271 height 30
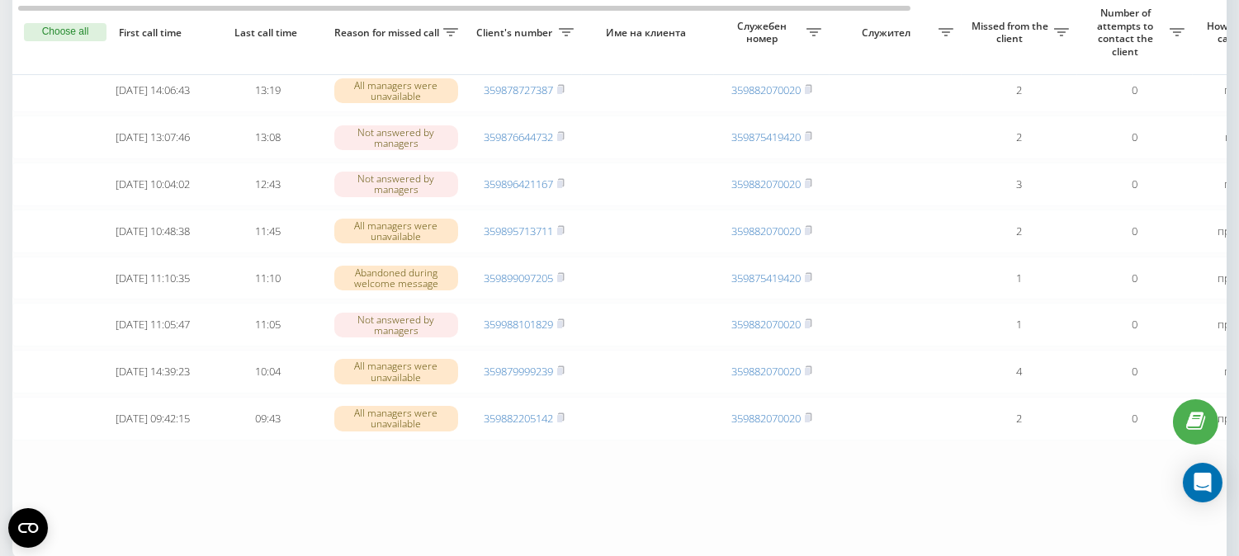
scroll to position [0, 0]
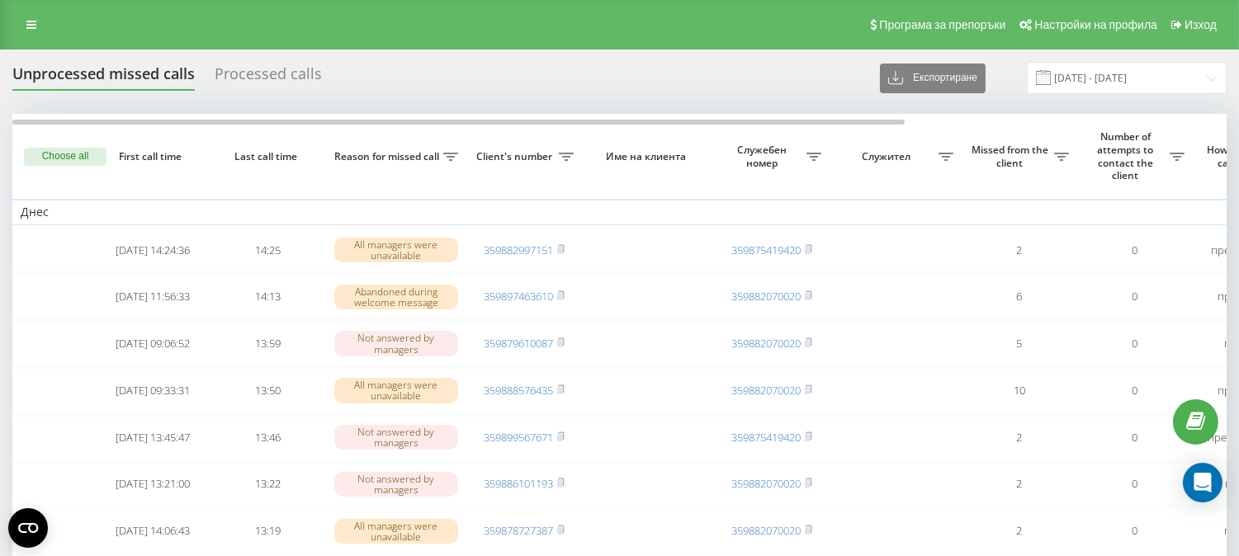
click at [1238, 0] on html "swipe.bg Проекти swipe.bg Табло Център за оплаквания Списък обаждания Списък съ…" at bounding box center [619, 278] width 1239 height 556
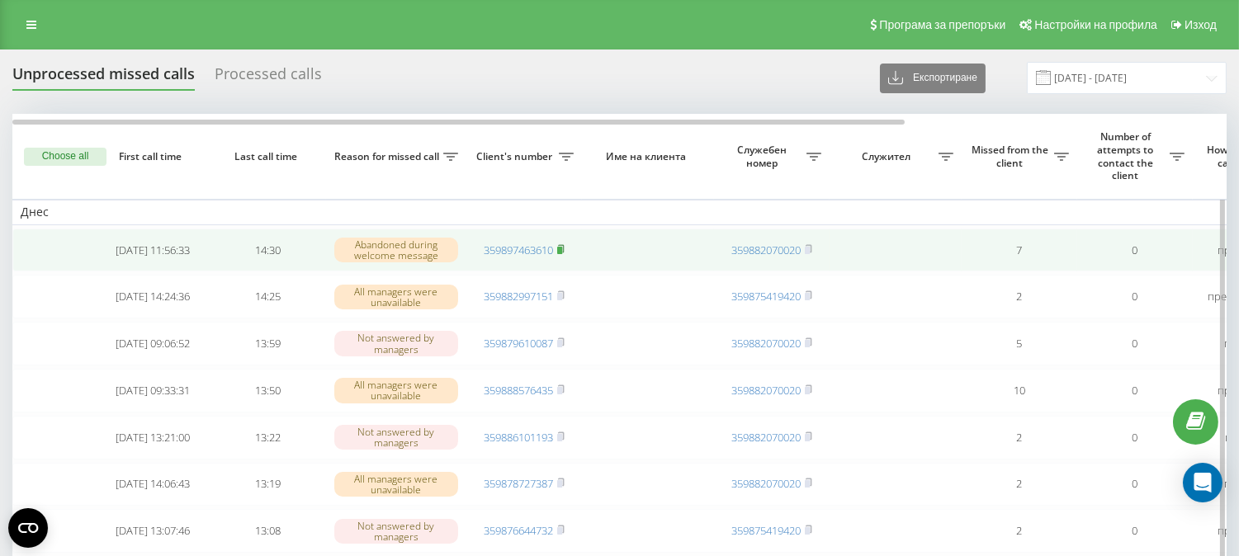
click at [561, 251] on rect at bounding box center [559, 250] width 5 height 7
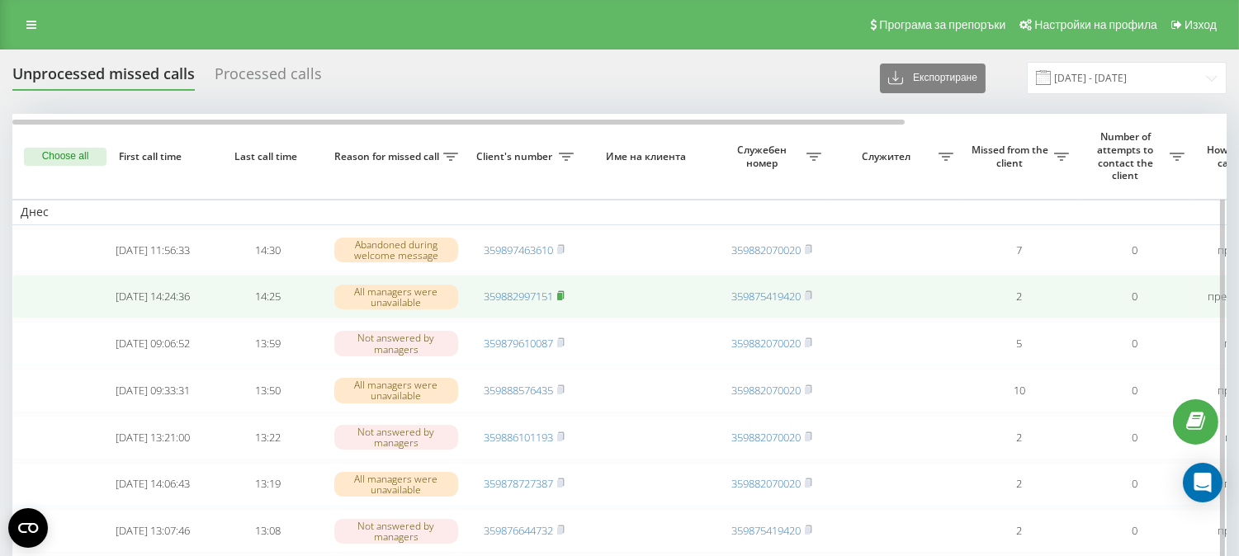
click at [561, 298] on rect at bounding box center [559, 296] width 5 height 7
